Goal: Task Accomplishment & Management: Use online tool/utility

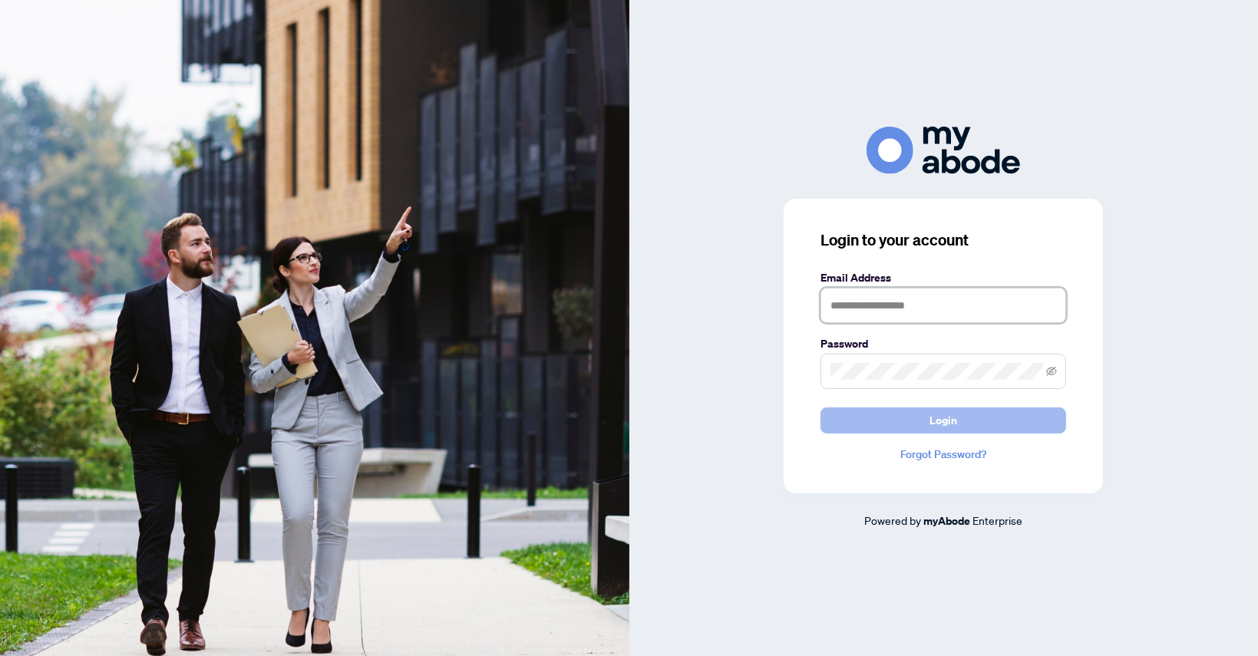
type input "**********"
click at [932, 422] on span "Login" at bounding box center [943, 420] width 28 height 25
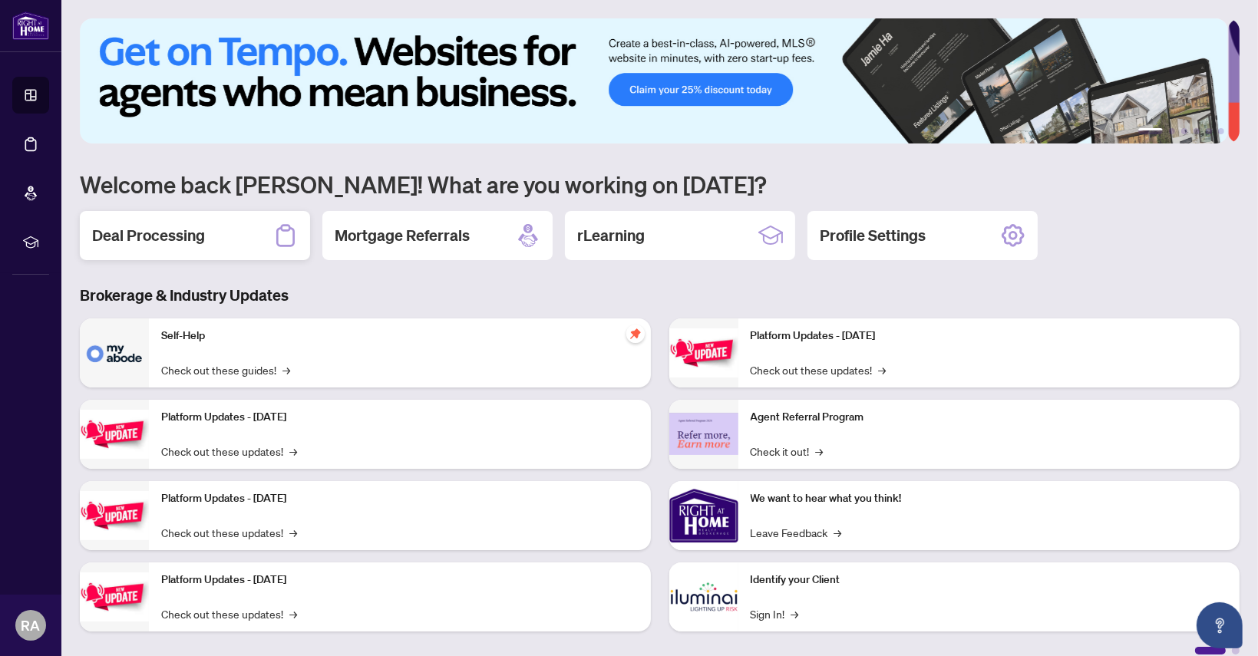
click at [166, 232] on h2 "Deal Processing" at bounding box center [148, 235] width 113 height 21
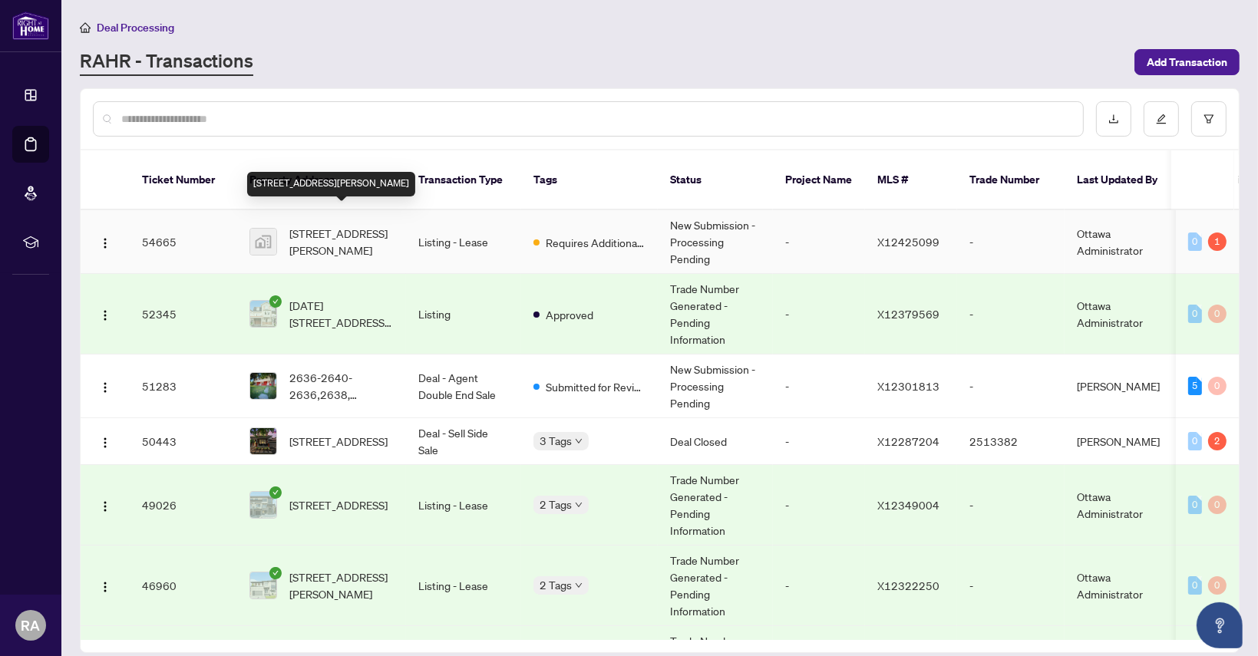
click at [312, 225] on span "[STREET_ADDRESS][PERSON_NAME]" at bounding box center [341, 242] width 104 height 34
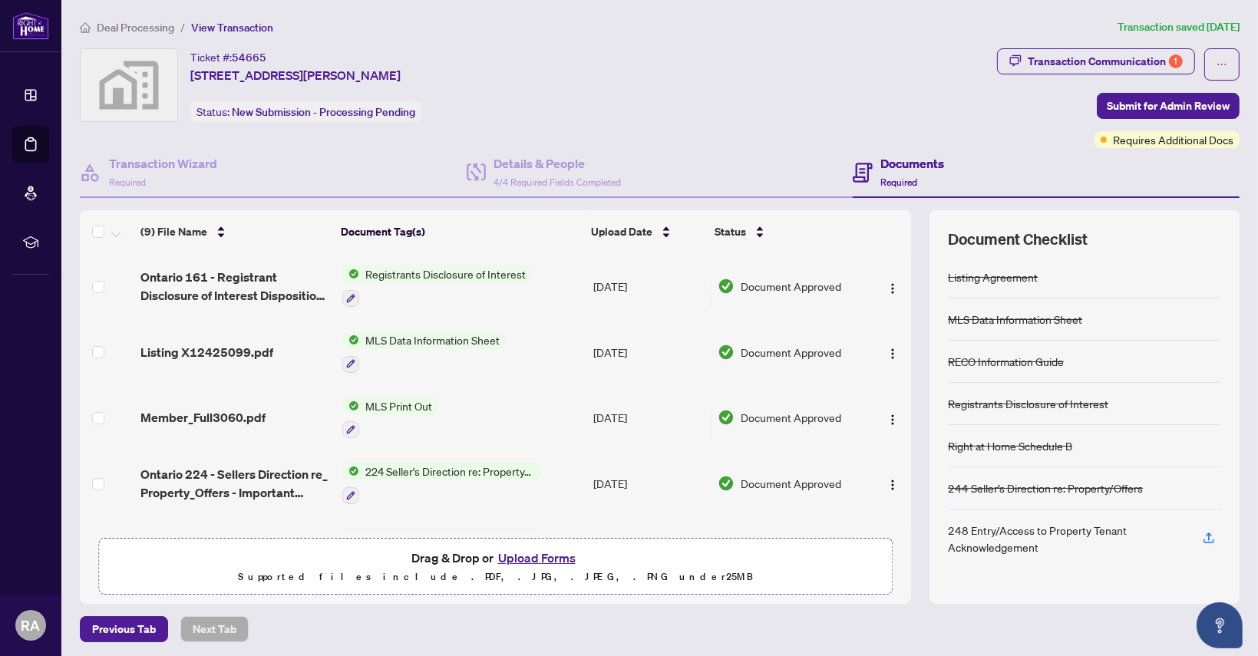
click at [532, 557] on button "Upload Forms" at bounding box center [536, 558] width 87 height 20
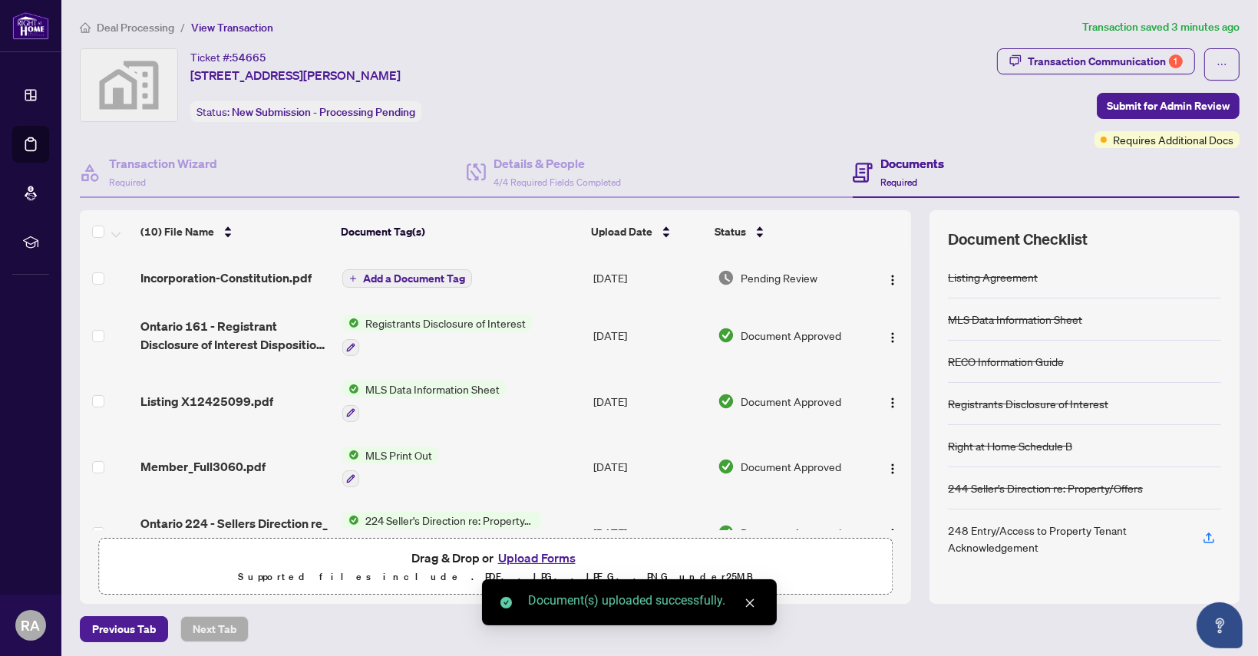
click at [353, 616] on div "Previous Tab Next Tab" at bounding box center [659, 629] width 1159 height 26
